Goal: Check status: Check status

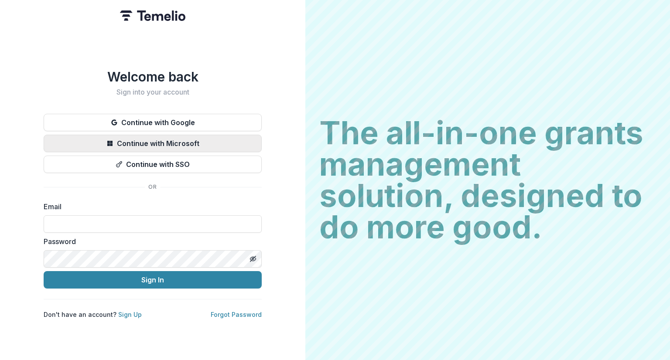
click at [130, 141] on button "Continue with Microsoft" at bounding box center [153, 143] width 218 height 17
click at [128, 143] on button "Continue with Microsoft" at bounding box center [153, 143] width 218 height 17
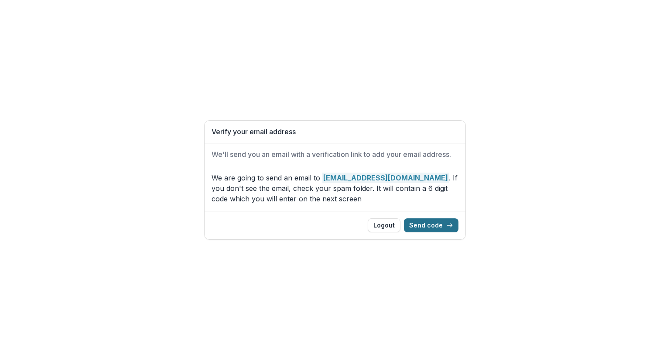
click at [424, 224] on button "Send code" at bounding box center [431, 226] width 55 height 14
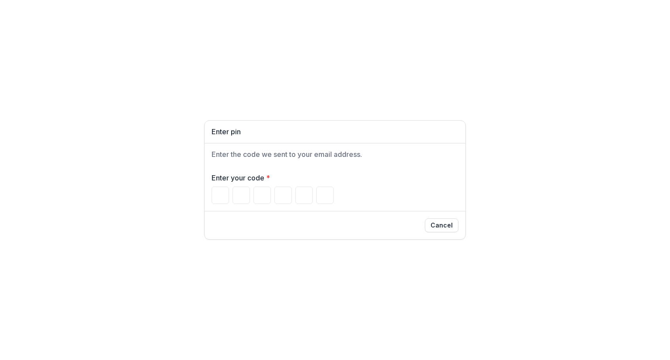
type input "*"
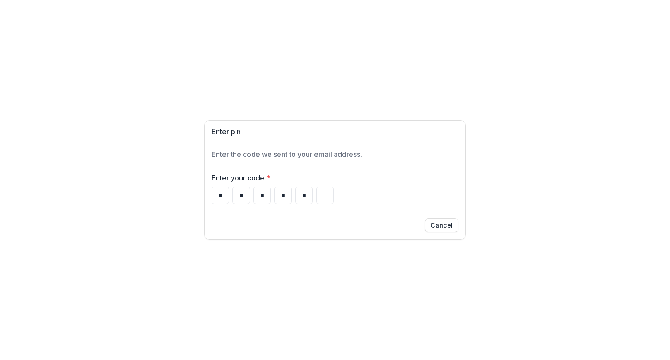
type input "*"
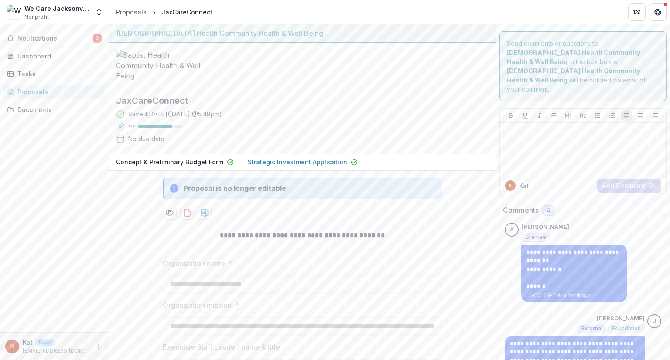
click at [37, 91] on div "Proposals" at bounding box center [57, 91] width 81 height 9
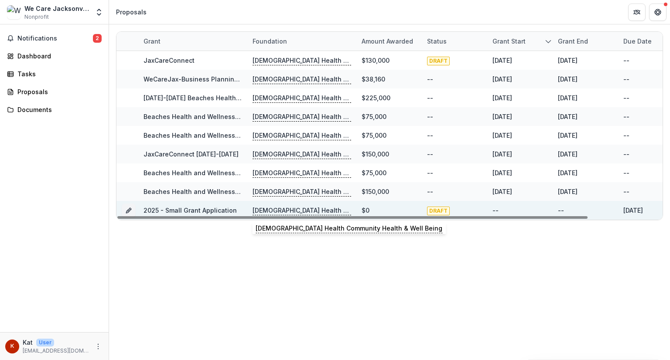
click at [272, 208] on p "[DEMOGRAPHIC_DATA] Health Community Health & Well Being" at bounding box center [302, 211] width 99 height 10
click at [216, 207] on link "2025 - Small Grant Application" at bounding box center [190, 210] width 93 height 7
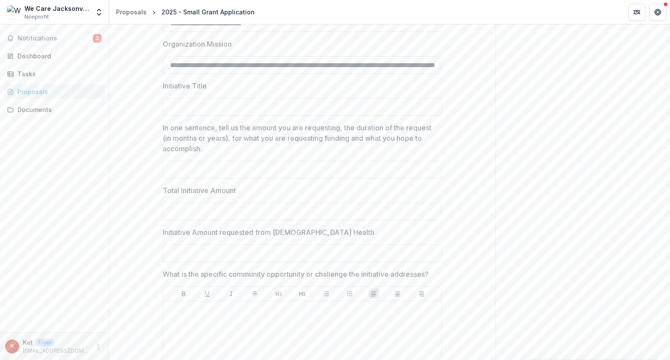
scroll to position [278, 0]
click at [246, 73] on input "**********" at bounding box center [302, 63] width 279 height 17
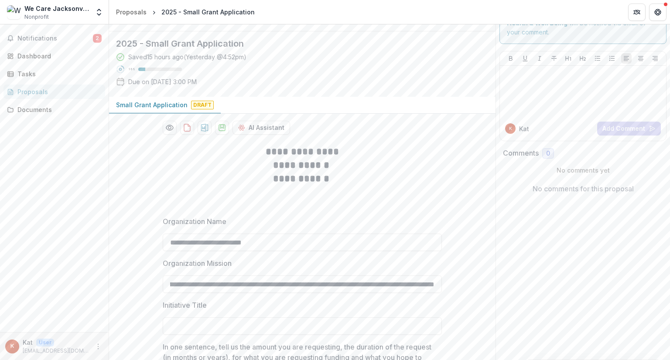
scroll to position [0, 0]
click at [163, 199] on h2 at bounding box center [302, 192] width 279 height 14
